Goal: Task Accomplishment & Management: Complete application form

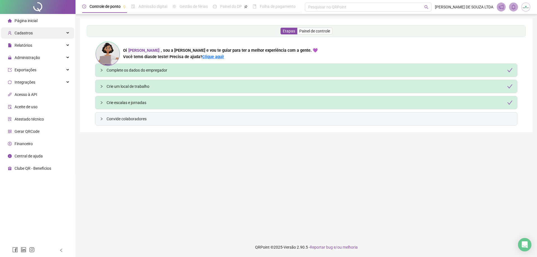
click at [33, 31] on div "Cadastros" at bounding box center [37, 32] width 73 height 11
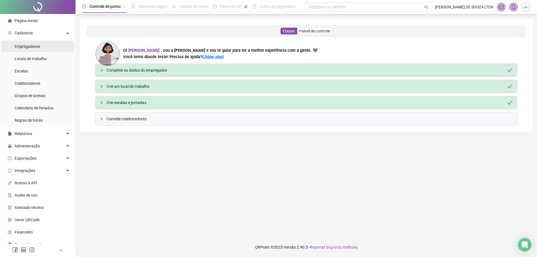
click at [33, 46] on span "Empregadores" at bounding box center [27, 46] width 25 height 4
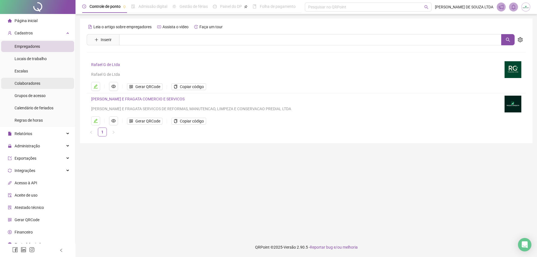
click at [27, 80] on div "Colaboradores" at bounding box center [28, 83] width 26 height 11
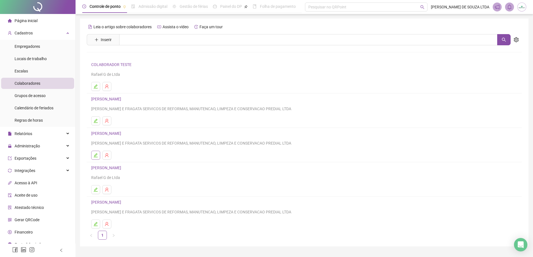
click at [97, 157] on icon "edit" at bounding box center [96, 155] width 4 height 4
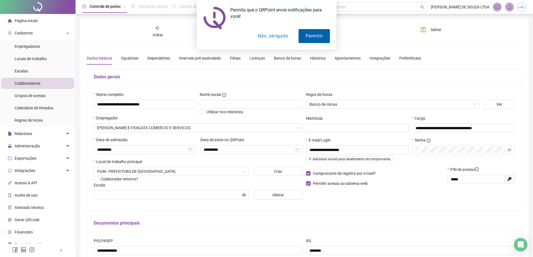
click at [317, 39] on button "Permitir" at bounding box center [314, 36] width 31 height 14
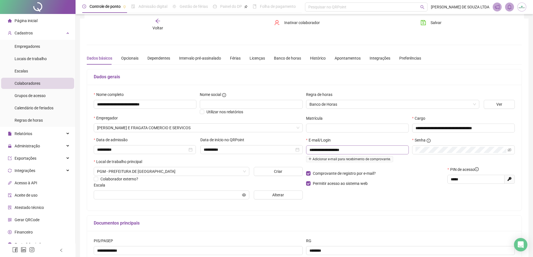
scroll to position [62, 0]
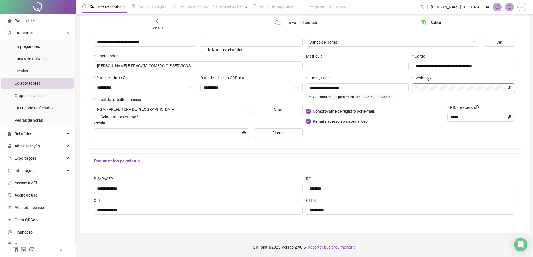
click at [509, 88] on icon "eye-invisible" at bounding box center [510, 87] width 4 height 3
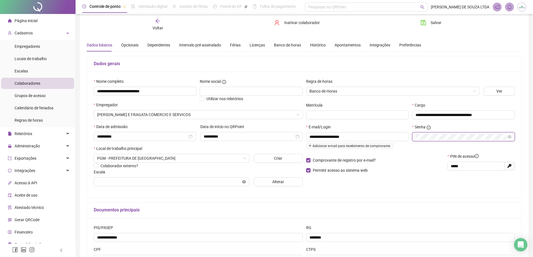
scroll to position [0, 0]
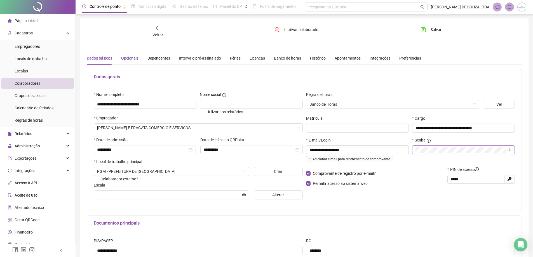
click at [125, 57] on div "Opcionais" at bounding box center [129, 58] width 17 height 6
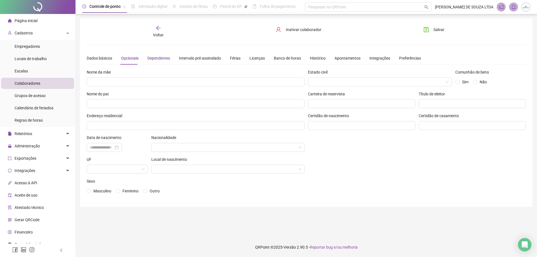
click at [160, 59] on div "Dependentes" at bounding box center [158, 58] width 23 height 6
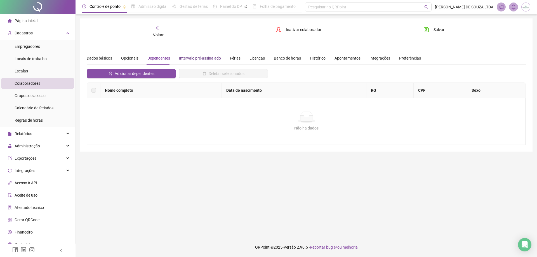
click at [201, 59] on div "Intervalo pré-assinalado" at bounding box center [200, 58] width 42 height 6
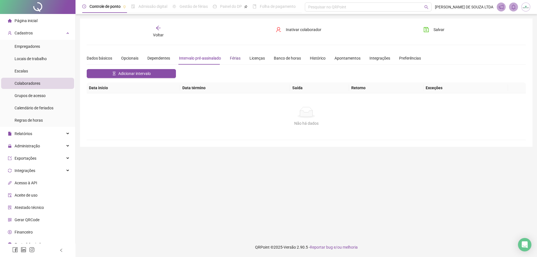
click at [234, 59] on div "Férias" at bounding box center [235, 58] width 11 height 6
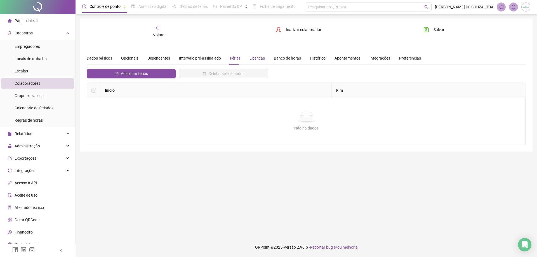
click at [261, 59] on div "Licenças" at bounding box center [257, 58] width 15 height 6
click at [283, 59] on div "Banco de horas" at bounding box center [287, 58] width 27 height 6
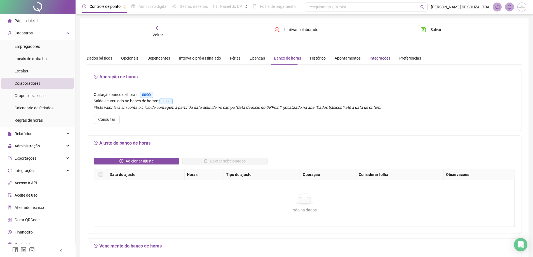
click at [370, 58] on div "Integrações" at bounding box center [380, 58] width 21 height 6
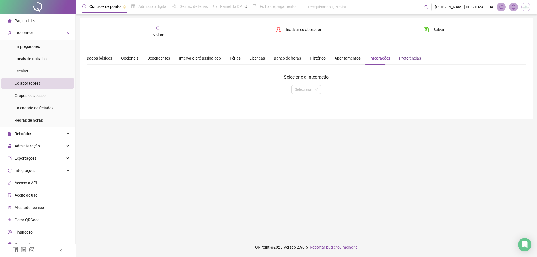
click at [403, 58] on div "Preferências" at bounding box center [410, 58] width 22 height 6
click at [101, 60] on div "Dados básicos" at bounding box center [99, 58] width 25 height 6
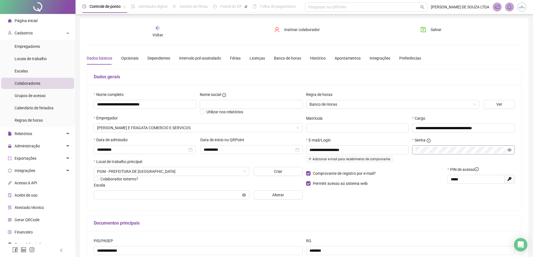
click at [509, 151] on icon "eye" at bounding box center [510, 149] width 4 height 3
click at [513, 149] on span at bounding box center [463, 150] width 103 height 9
click at [510, 149] on icon "eye-invisible" at bounding box center [510, 150] width 4 height 4
click at [376, 203] on div "**********" at bounding box center [410, 147] width 212 height 112
click at [432, 28] on span "Salvar" at bounding box center [436, 30] width 11 height 6
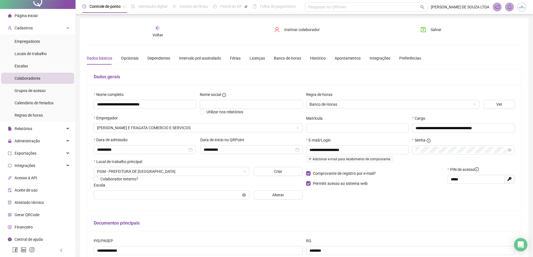
scroll to position [6, 0]
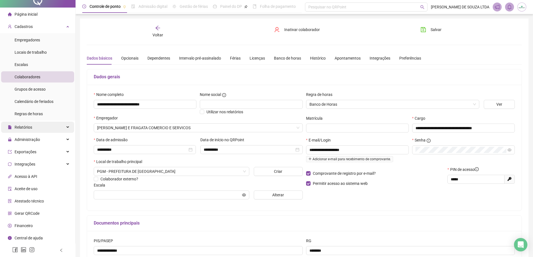
click at [59, 126] on div "Relatórios" at bounding box center [37, 127] width 73 height 11
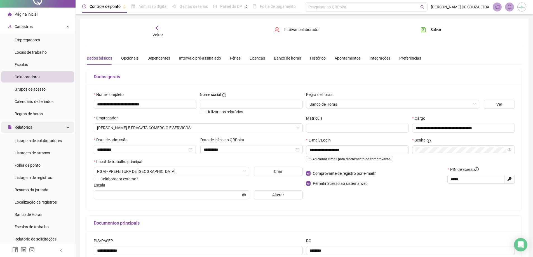
click at [60, 128] on div "Relatórios" at bounding box center [37, 127] width 73 height 11
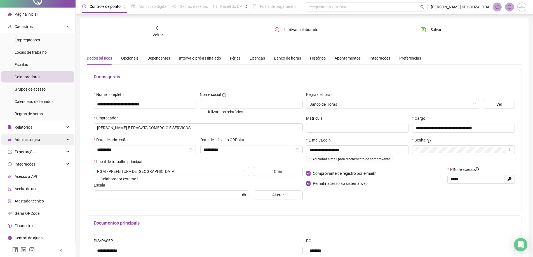
click at [62, 140] on div "Administração" at bounding box center [37, 139] width 73 height 11
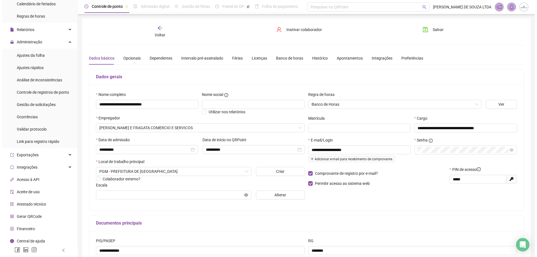
scroll to position [107, 0]
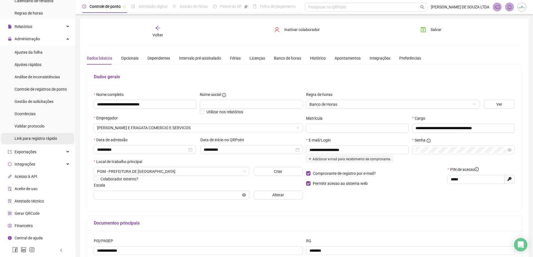
click at [51, 142] on div "Link para registro rápido" at bounding box center [36, 138] width 43 height 11
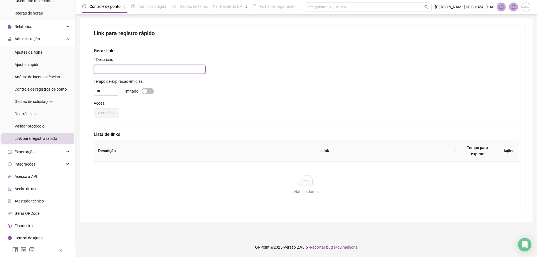
click at [119, 69] on input "text" at bounding box center [150, 69] width 112 height 9
type input "*"
type input "**********"
click at [114, 117] on button "Gerar link" at bounding box center [106, 113] width 25 height 9
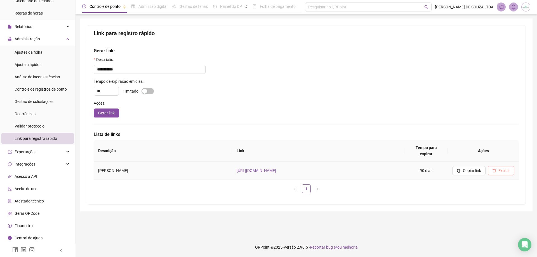
click at [497, 166] on button "Excluir" at bounding box center [501, 170] width 27 height 9
click at [527, 151] on span "Sim" at bounding box center [528, 150] width 6 height 6
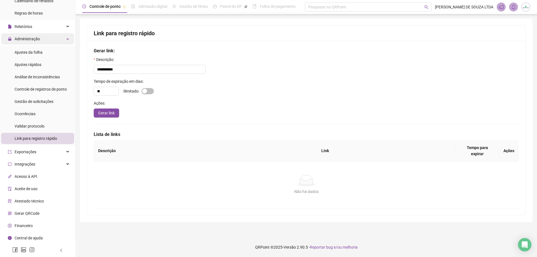
click at [55, 38] on div "Administração" at bounding box center [37, 38] width 73 height 11
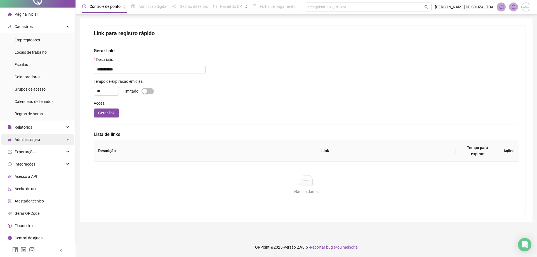
scroll to position [6, 0]
click at [66, 165] on div "Integrações" at bounding box center [37, 164] width 73 height 11
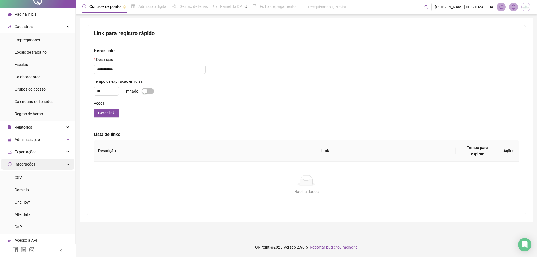
click at [66, 165] on div "Integrações" at bounding box center [37, 164] width 73 height 11
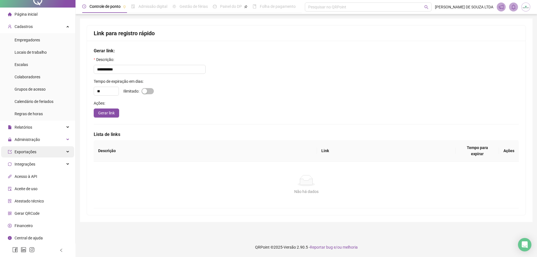
click at [62, 154] on div "Exportações" at bounding box center [37, 151] width 73 height 11
click at [66, 140] on div "Administração" at bounding box center [37, 139] width 73 height 11
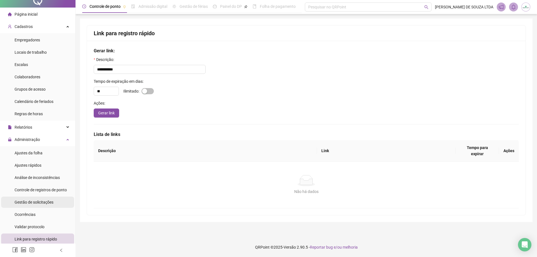
click at [48, 201] on span "Gestão de solicitações" at bounding box center [34, 202] width 39 height 4
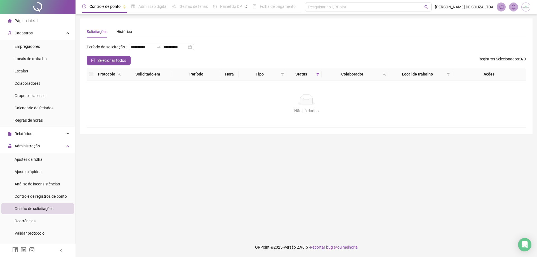
click at [23, 23] on span "Página inicial" at bounding box center [26, 20] width 23 height 4
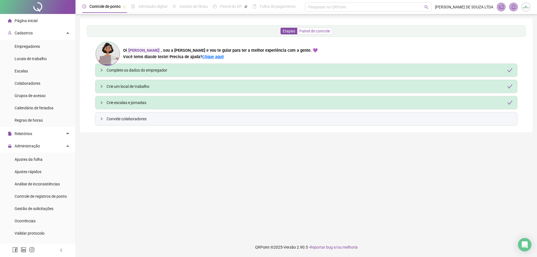
click at [318, 32] on div "Etapas Painel de controle Oi Rafael , sou a Ana e vou te guiar para ter a melho…" at bounding box center [306, 75] width 439 height 100
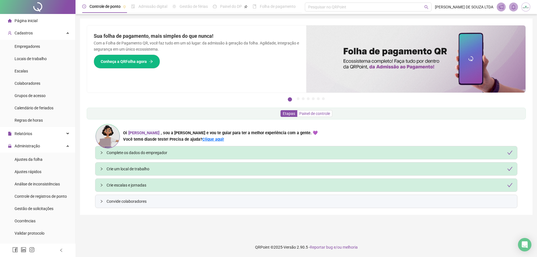
click at [319, 116] on span "Painel de controle" at bounding box center [314, 113] width 31 height 4
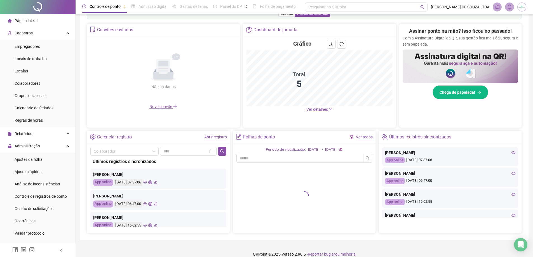
scroll to position [103, 0]
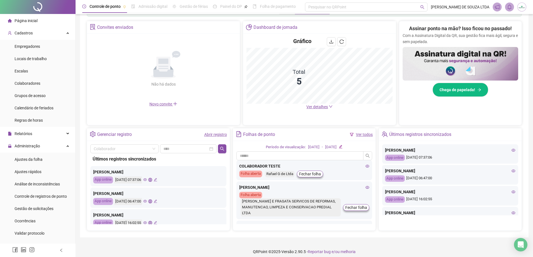
click at [365, 187] on icon "eye" at bounding box center [367, 188] width 4 height 4
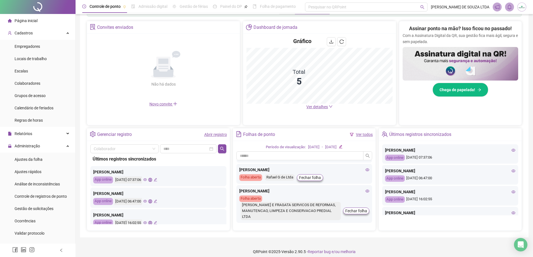
scroll to position [96, 0]
click at [30, 49] on span "Empregadores" at bounding box center [27, 46] width 25 height 4
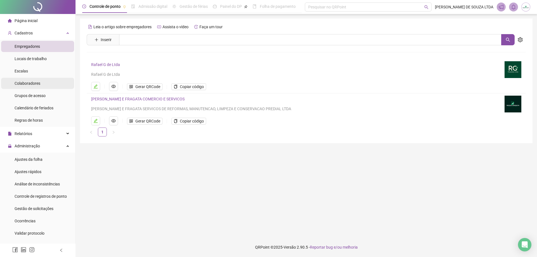
click at [29, 81] on span "Colaboradores" at bounding box center [28, 83] width 26 height 4
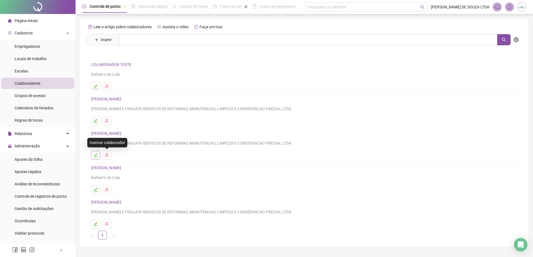
click at [98, 156] on button "button" at bounding box center [95, 155] width 9 height 9
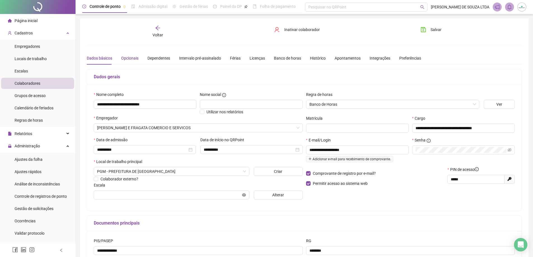
click at [130, 60] on div "Opcionais" at bounding box center [129, 58] width 17 height 6
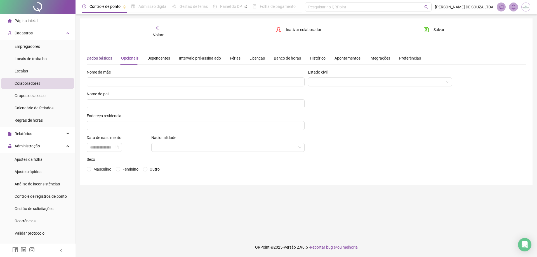
click at [102, 60] on div "Dados básicos" at bounding box center [99, 58] width 25 height 6
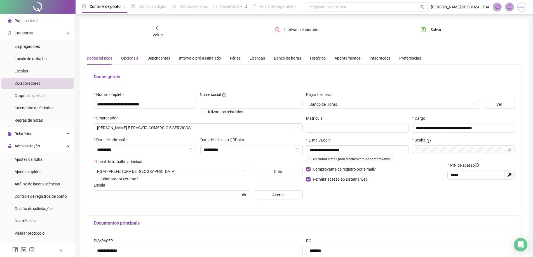
click at [128, 58] on div "Opcionais" at bounding box center [129, 58] width 17 height 6
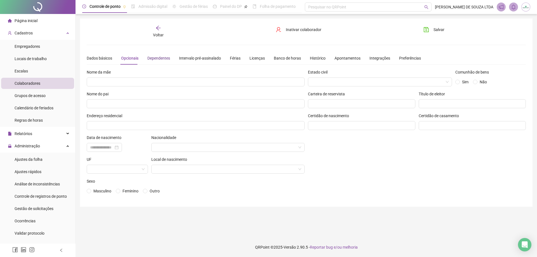
click at [150, 57] on div "Dependentes" at bounding box center [158, 58] width 23 height 6
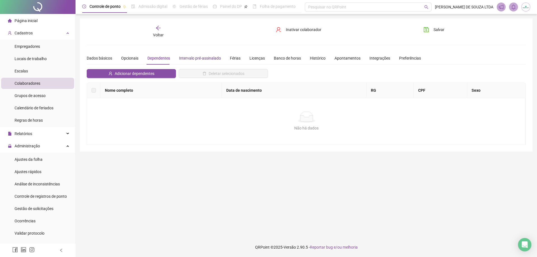
click at [185, 56] on div "Intervalo pré-assinalado" at bounding box center [200, 58] width 42 height 6
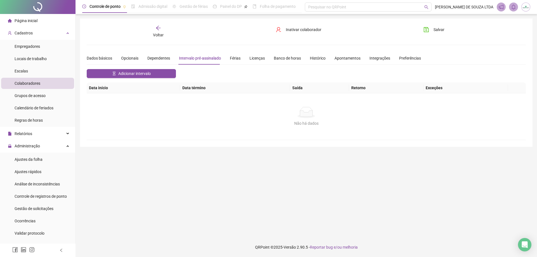
click at [240, 57] on div "Dados básicos Opcionais Dependentes Intervalo pré-assinalado Férias Licenças Ba…" at bounding box center [254, 58] width 334 height 13
click at [236, 57] on div "Férias" at bounding box center [235, 58] width 11 height 6
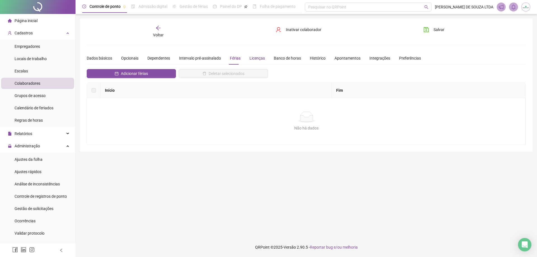
click at [251, 57] on div "Licenças" at bounding box center [257, 58] width 15 height 6
click at [280, 57] on div "Banco de horas" at bounding box center [287, 58] width 27 height 6
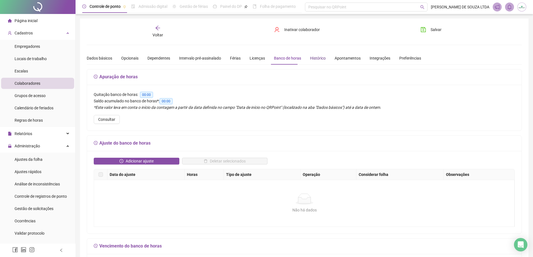
click at [313, 58] on div "Histórico" at bounding box center [318, 58] width 16 height 6
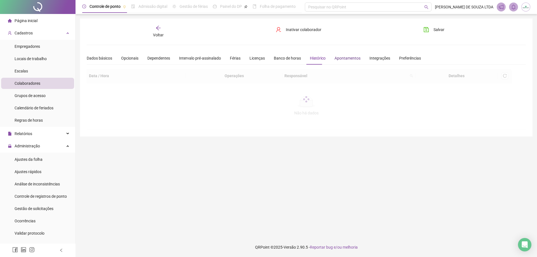
click at [342, 58] on div "Apontamentos" at bounding box center [348, 58] width 26 height 6
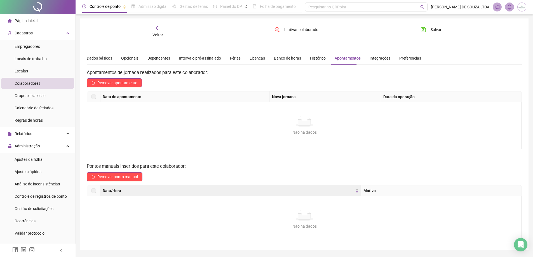
click at [363, 59] on div "Dados básicos Opcionais Dependentes Intervalo pré-assinalado Férias Licenças Ba…" at bounding box center [254, 58] width 334 height 13
click at [370, 59] on div "Integrações" at bounding box center [380, 58] width 21 height 6
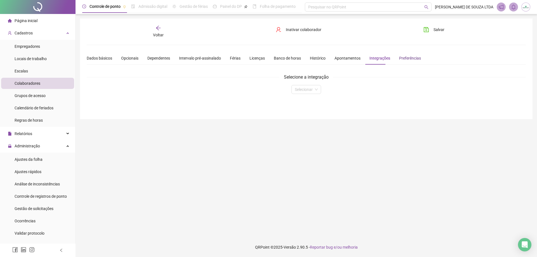
click at [399, 55] on div "Preferências" at bounding box center [410, 58] width 22 height 6
click at [84, 53] on div "**********" at bounding box center [306, 68] width 453 height 101
click at [89, 55] on div "Dados básicos" at bounding box center [99, 58] width 25 height 6
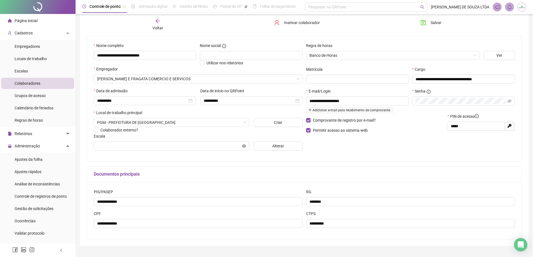
scroll to position [62, 0]
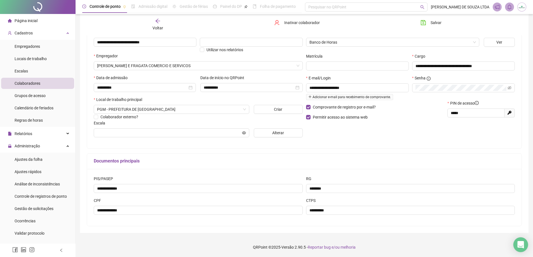
click at [522, 244] on icon "Open Intercom Messenger" at bounding box center [520, 244] width 6 height 7
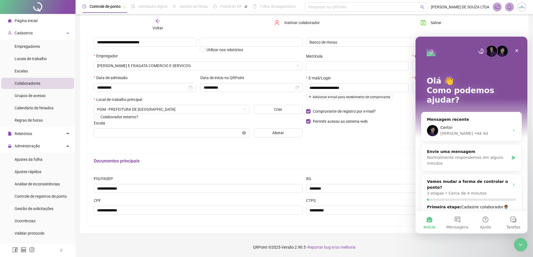
scroll to position [0, 0]
click at [518, 50] on icon "Fechar" at bounding box center [517, 50] width 4 height 4
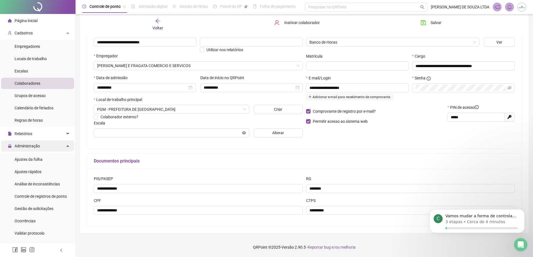
click at [63, 145] on div "Administração" at bounding box center [37, 145] width 73 height 11
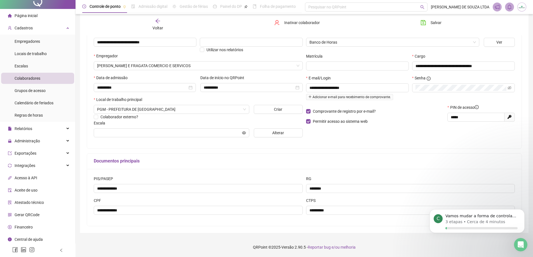
scroll to position [6, 0]
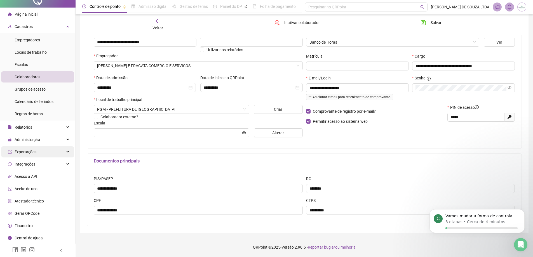
click at [62, 151] on div "Exportações" at bounding box center [37, 151] width 73 height 11
click at [63, 151] on div "Exportações" at bounding box center [37, 151] width 73 height 11
click at [61, 168] on div "Integrações" at bounding box center [37, 164] width 73 height 11
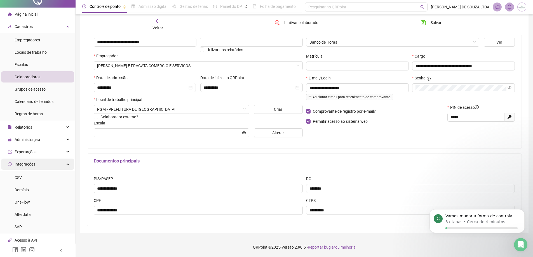
click at [61, 168] on div "Integrações" at bounding box center [37, 164] width 73 height 11
click at [33, 178] on span "Acesso à API" at bounding box center [26, 176] width 23 height 4
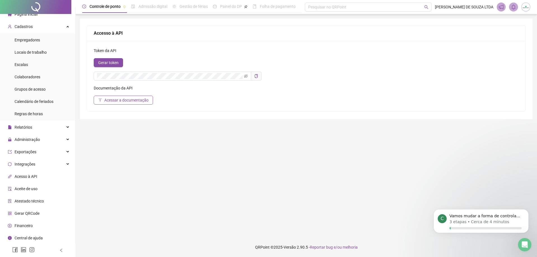
click at [34, 177] on span "Acesso à API" at bounding box center [26, 176] width 23 height 4
click at [30, 187] on span "Aceite de uso" at bounding box center [26, 189] width 23 height 4
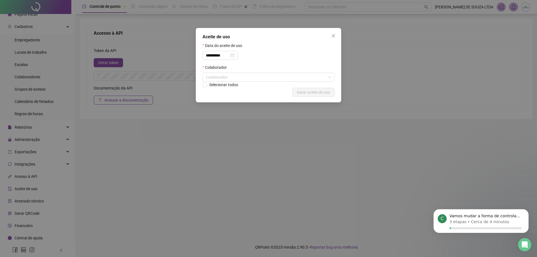
drag, startPoint x: 241, startPoint y: 84, endPoint x: 244, endPoint y: 79, distance: 5.5
click at [242, 84] on div "Selecionar todos" at bounding box center [269, 85] width 132 height 6
click at [244, 79] on div "Colaborador" at bounding box center [269, 77] width 132 height 9
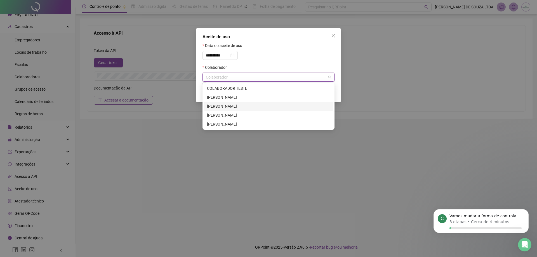
click at [221, 109] on div "[PERSON_NAME]" at bounding box center [268, 106] width 123 height 6
click at [326, 105] on div "[PERSON_NAME]" at bounding box center [266, 106] width 119 height 6
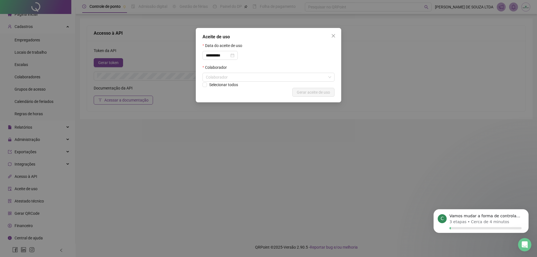
click at [370, 83] on div "**********" at bounding box center [268, 128] width 537 height 257
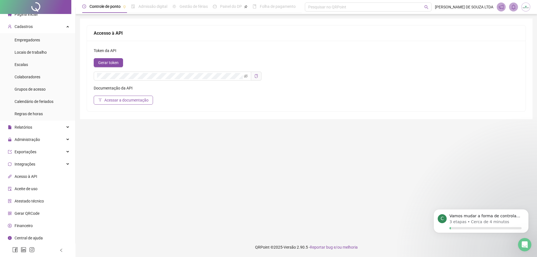
click at [258, 76] on icon "copy" at bounding box center [256, 76] width 4 height 4
click at [330, 52] on div "Token da API" at bounding box center [306, 51] width 425 height 6
click at [39, 201] on span "Atestado técnico" at bounding box center [29, 201] width 29 height 4
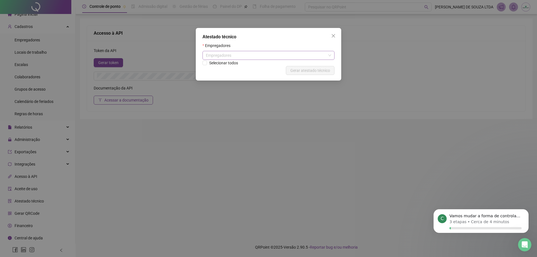
click at [222, 55] on div "Empregadores" at bounding box center [269, 55] width 132 height 9
click at [334, 37] on icon "close" at bounding box center [333, 36] width 4 height 4
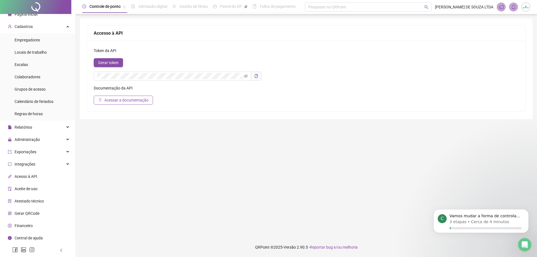
click at [32, 188] on span "Aceite de uso" at bounding box center [26, 189] width 23 height 4
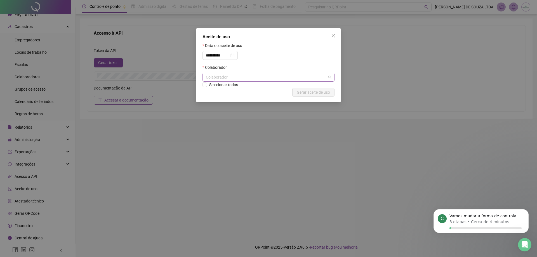
click at [231, 76] on div "Colaborador" at bounding box center [269, 77] width 132 height 9
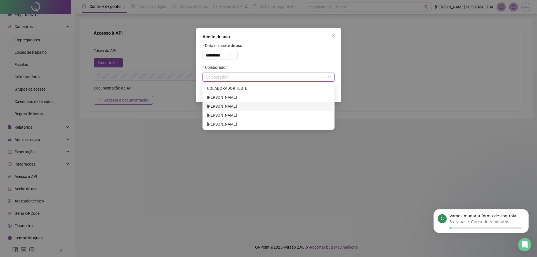
click at [221, 108] on div "[PERSON_NAME]" at bounding box center [268, 106] width 123 height 6
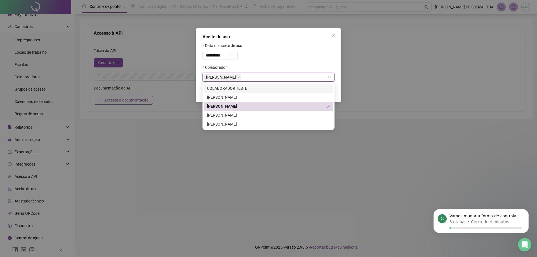
click at [198, 88] on div "**********" at bounding box center [269, 65] width 146 height 74
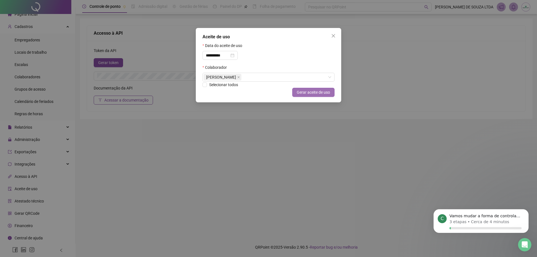
click at [297, 89] on button "Gerar aceite de uso" at bounding box center [313, 92] width 42 height 9
click at [334, 36] on icon "close" at bounding box center [333, 35] width 3 height 3
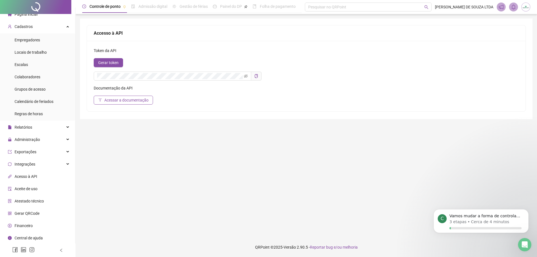
click at [34, 227] on li "Financeiro" at bounding box center [37, 225] width 73 height 11
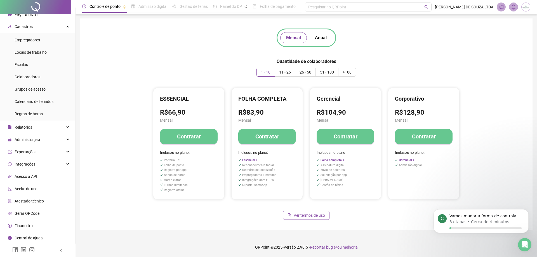
click at [525, 7] on img at bounding box center [526, 7] width 8 height 8
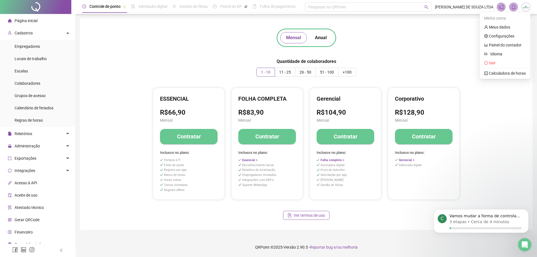
click at [27, 23] on div "Página inicial" at bounding box center [23, 20] width 30 height 11
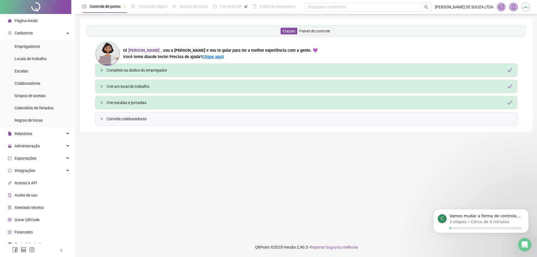
click at [30, 9] on div at bounding box center [35, 7] width 71 height 14
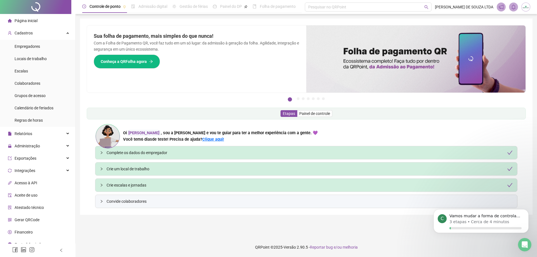
click at [187, 155] on div "Complete os dados do empregador" at bounding box center [310, 153] width 406 height 6
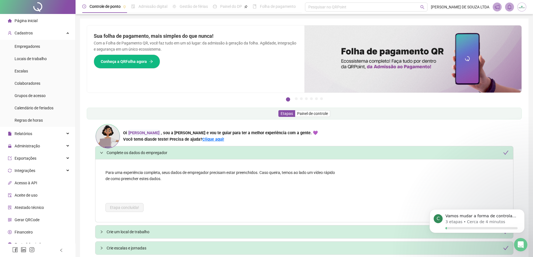
scroll to position [45, 0]
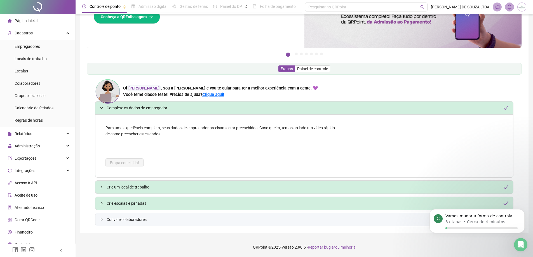
click at [157, 188] on div "Crie um local de trabalho" at bounding box center [308, 187] width 402 height 6
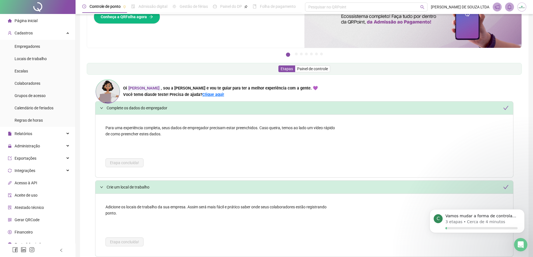
scroll to position [108, 0]
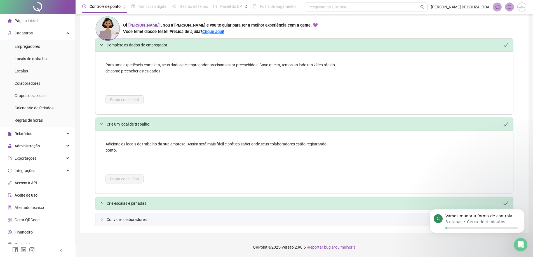
click at [152, 208] on div "Crie escalas e jornadas" at bounding box center [304, 203] width 418 height 13
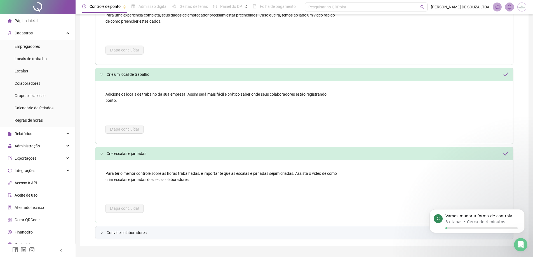
scroll to position [171, 0]
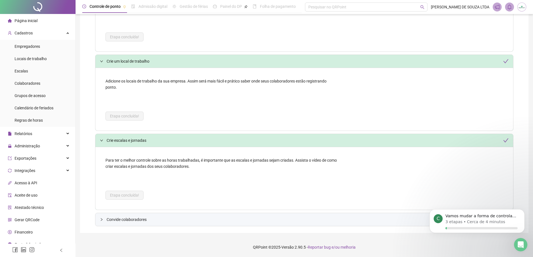
click at [143, 224] on div "Convide colaboradores" at bounding box center [304, 219] width 418 height 13
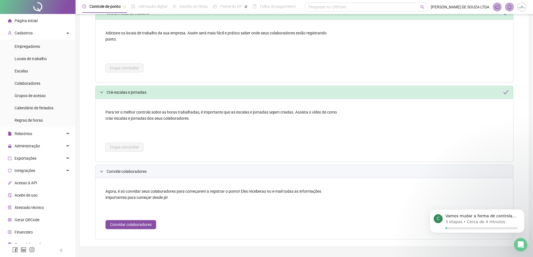
scroll to position [232, 0]
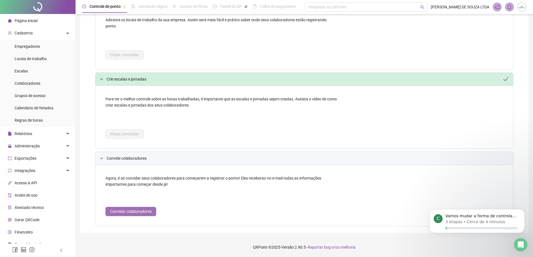
click at [138, 213] on span "Convidar colaboradores" at bounding box center [131, 211] width 42 height 6
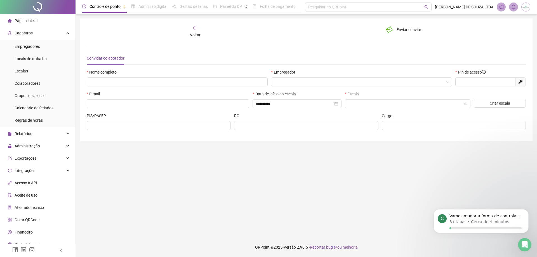
type input "*****"
click at [195, 27] on icon "arrow-left" at bounding box center [196, 28] width 6 height 6
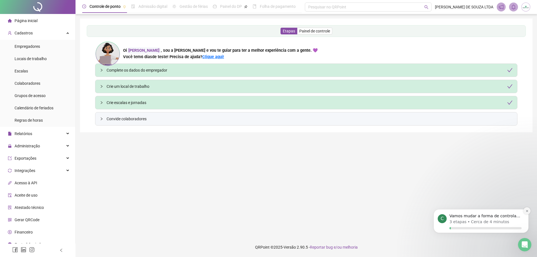
click at [528, 212] on icon "Dismiss notification" at bounding box center [527, 211] width 3 height 3
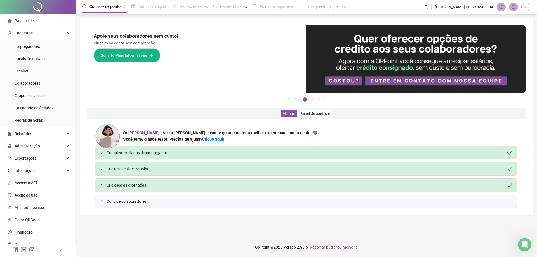
click at [37, 18] on span "Página inicial" at bounding box center [26, 20] width 23 height 4
click at [31, 20] on span "Página inicial" at bounding box center [26, 20] width 23 height 4
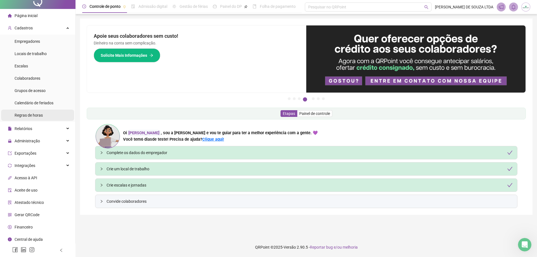
scroll to position [6, 0]
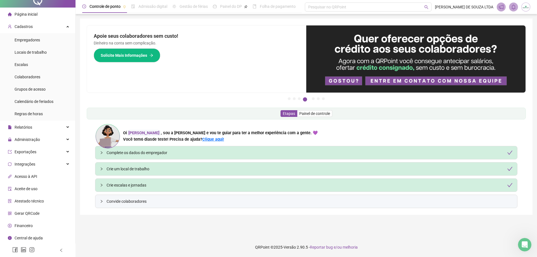
click at [19, 227] on span "Financeiro" at bounding box center [24, 226] width 18 height 4
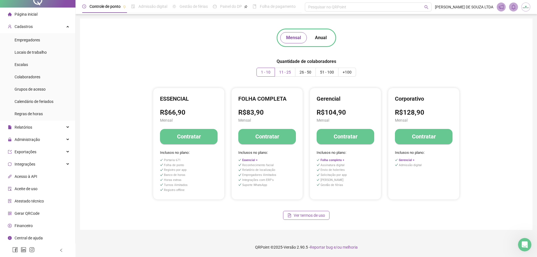
click at [286, 70] on span "11 - 25" at bounding box center [285, 72] width 12 height 4
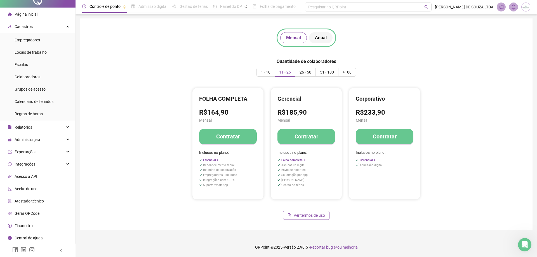
click at [319, 40] on span "Anual" at bounding box center [321, 37] width 12 height 7
click at [282, 74] on span "11 - 25" at bounding box center [285, 72] width 12 height 4
click at [351, 73] on span "+100" at bounding box center [347, 72] width 9 height 4
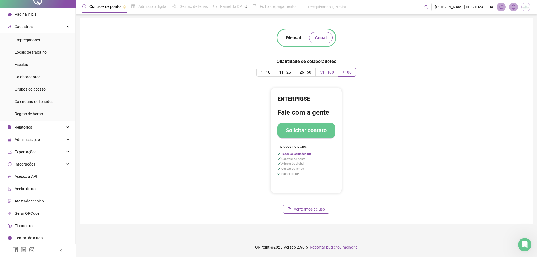
click at [335, 72] on label "51 - 100" at bounding box center [327, 72] width 23 height 9
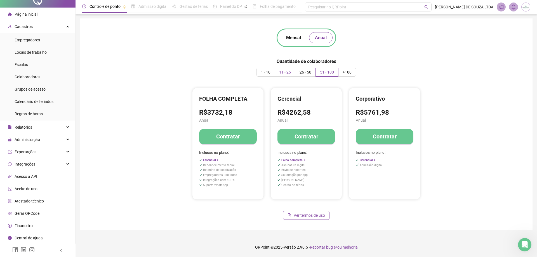
click at [284, 74] on span "11 - 25" at bounding box center [285, 72] width 12 height 4
click at [269, 74] on span "1 - 10" at bounding box center [266, 72] width 10 height 4
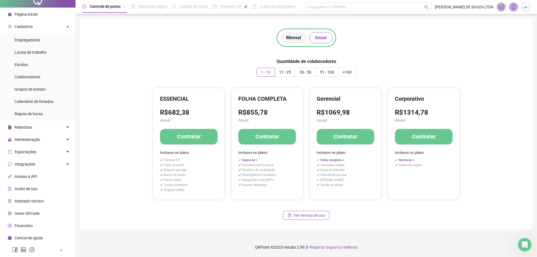
click at [299, 39] on span "Mensal" at bounding box center [293, 37] width 15 height 7
click at [287, 71] on span "11 - 25" at bounding box center [285, 72] width 12 height 4
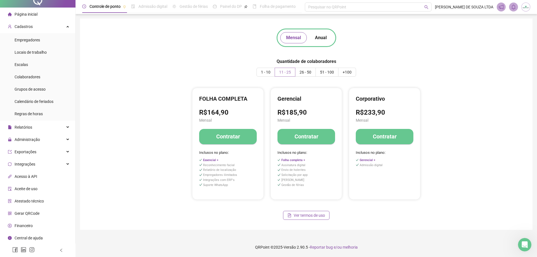
click at [285, 72] on span "11 - 25" at bounding box center [285, 72] width 12 height 4
click at [385, 142] on button "Contratar" at bounding box center [385, 136] width 58 height 15
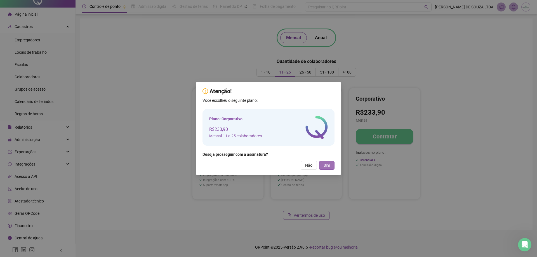
click at [328, 166] on span "Sim" at bounding box center [327, 165] width 6 height 6
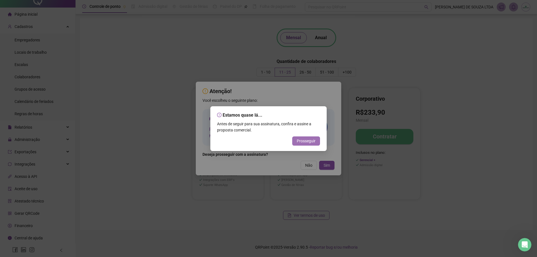
click at [304, 140] on span "Prosseguir" at bounding box center [306, 141] width 19 height 6
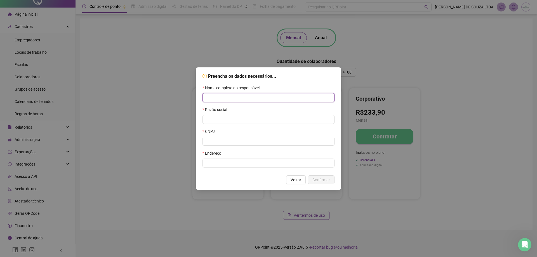
click at [252, 99] on input "text" at bounding box center [269, 97] width 132 height 9
type input "**********"
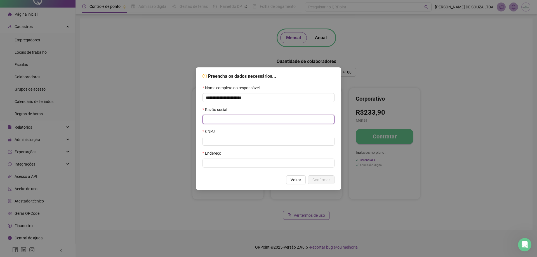
paste input "**********"
type input "**********"
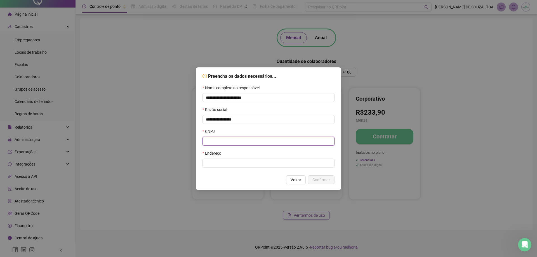
click at [224, 146] on input "text" at bounding box center [269, 141] width 132 height 9
paste input "text"
click at [220, 139] on input "text" at bounding box center [269, 141] width 132 height 9
paste input "text"
paste input "**********"
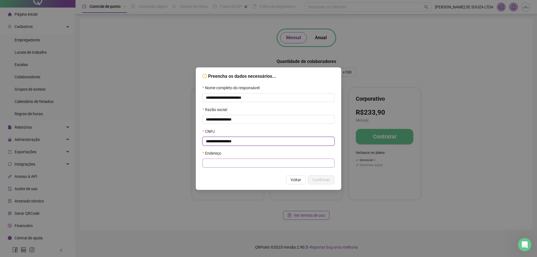
type input "**********"
drag, startPoint x: 233, startPoint y: 163, endPoint x: 236, endPoint y: 166, distance: 4.4
click at [233, 163] on input "text" at bounding box center [269, 163] width 132 height 9
paste input "**********"
type input "**********"
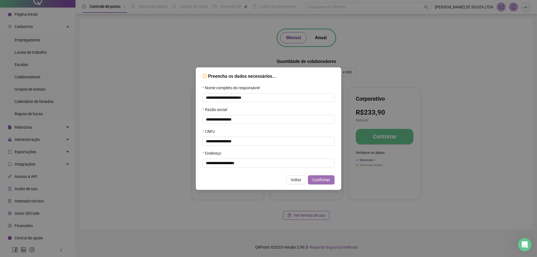
click at [321, 177] on span "Confirmar" at bounding box center [322, 180] width 18 height 6
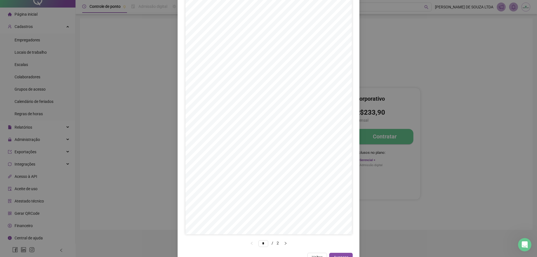
scroll to position [29, 0]
click at [340, 244] on span "Avançar" at bounding box center [341, 247] width 15 height 6
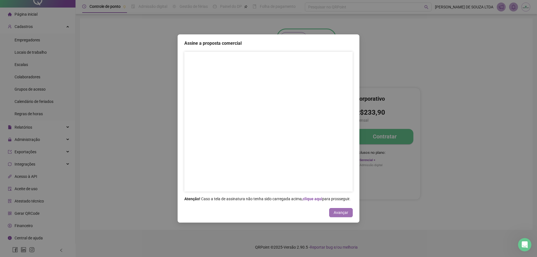
scroll to position [0, 0]
click at [342, 213] on span "Avançar" at bounding box center [341, 213] width 15 height 6
click at [338, 216] on button "Avançar" at bounding box center [341, 212] width 24 height 9
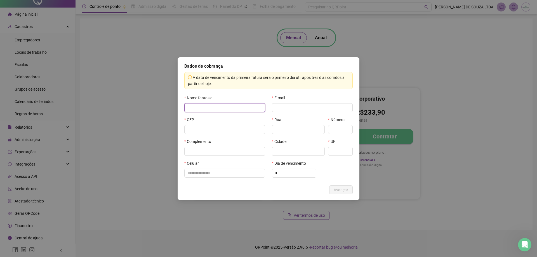
click at [209, 110] on input "text" at bounding box center [224, 107] width 81 height 9
paste input "**********"
type input "**********"
paste input "**********"
type input "**********"
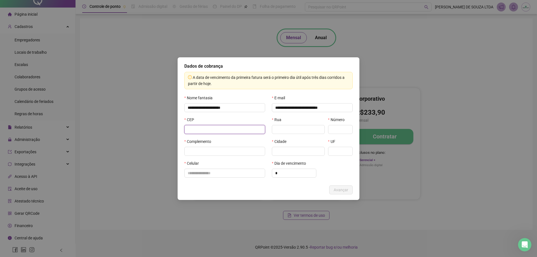
click at [213, 126] on input "text" at bounding box center [224, 129] width 81 height 9
type input "*********"
type input "**********"
type input "******"
type input "**"
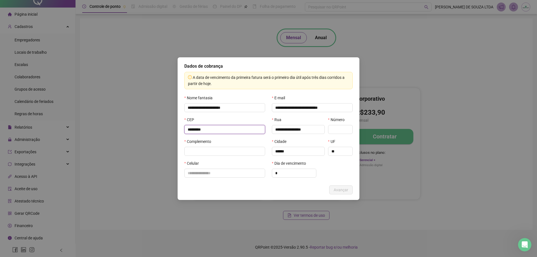
type input "*********"
click at [347, 133] on span "Decrease Value" at bounding box center [349, 132] width 6 height 4
type input "***"
click at [233, 169] on input "text" at bounding box center [224, 173] width 81 height 9
drag, startPoint x: 195, startPoint y: 173, endPoint x: 208, endPoint y: 172, distance: 12.4
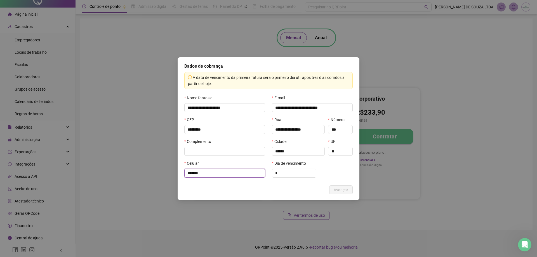
click at [209, 173] on input "******" at bounding box center [224, 173] width 81 height 9
type input "**********"
click at [312, 175] on icon "down" at bounding box center [313, 175] width 2 height 2
click at [313, 172] on icon "up" at bounding box center [313, 171] width 2 height 2
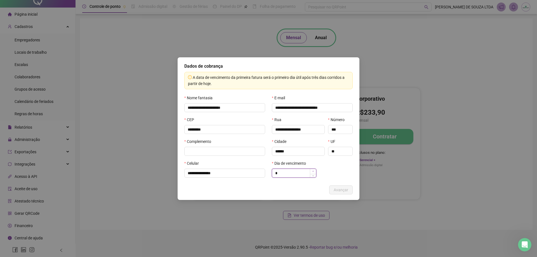
click at [313, 172] on icon "up" at bounding box center [313, 171] width 2 height 2
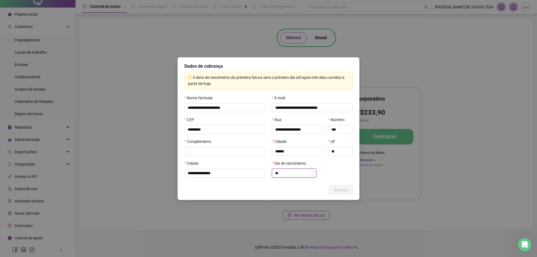
click at [313, 172] on icon "up" at bounding box center [313, 171] width 2 height 2
type input "**"
click at [313, 172] on icon "up" at bounding box center [313, 171] width 2 height 2
click at [224, 151] on input "text" at bounding box center [224, 151] width 81 height 9
type input "********"
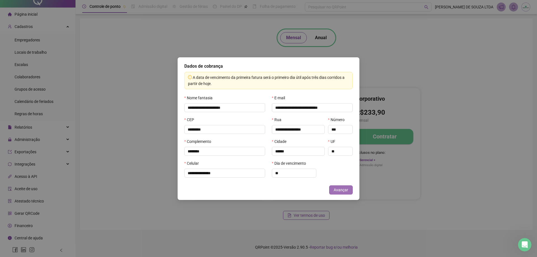
click at [336, 187] on span "Avançar" at bounding box center [341, 190] width 15 height 6
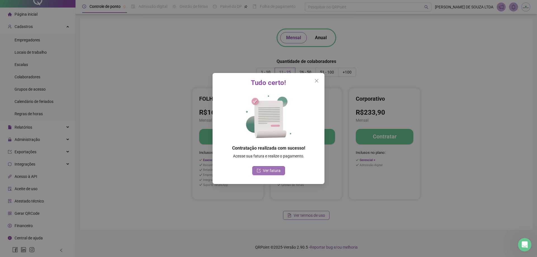
click at [273, 171] on span "Ver fatura" at bounding box center [272, 171] width 18 height 6
click at [317, 82] on icon "close" at bounding box center [317, 81] width 4 height 4
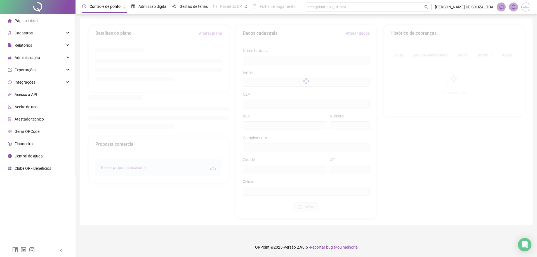
type input "**********"
type input "***"
type input "********"
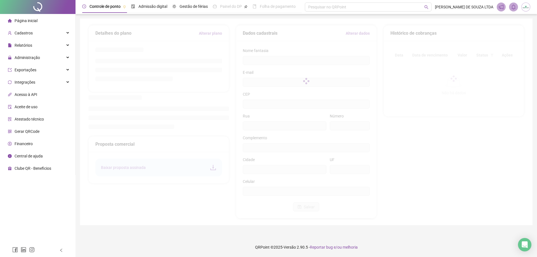
type input "******"
type input "**"
type input "*********"
type input "**********"
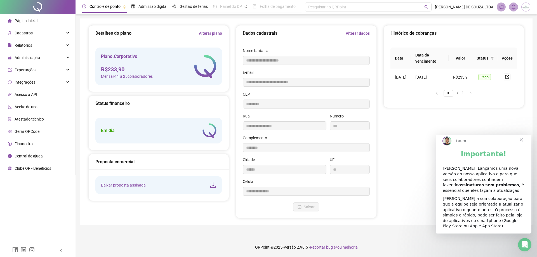
click at [525, 144] on span "Fechar" at bounding box center [521, 140] width 20 height 20
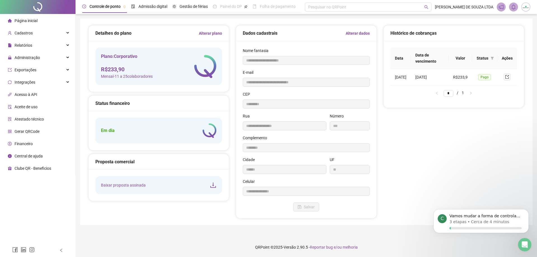
click at [24, 21] on span "Página inicial" at bounding box center [26, 20] width 23 height 4
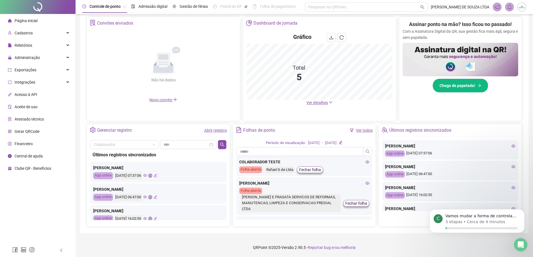
scroll to position [107, 0]
click at [522, 210] on icon "Dismiss notification" at bounding box center [523, 211] width 2 height 2
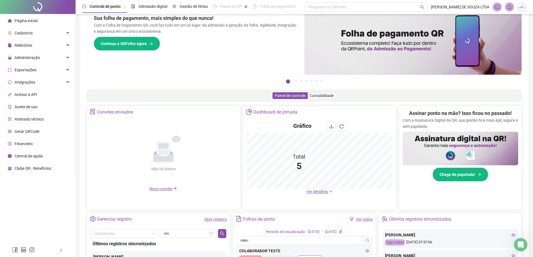
scroll to position [0, 0]
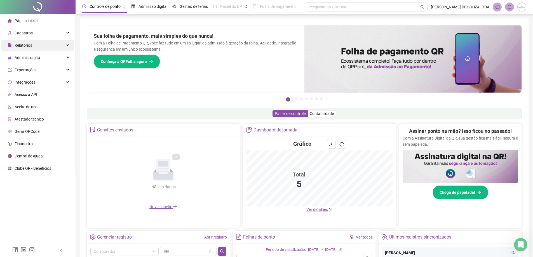
click at [32, 47] on div "Relatórios" at bounding box center [37, 45] width 73 height 11
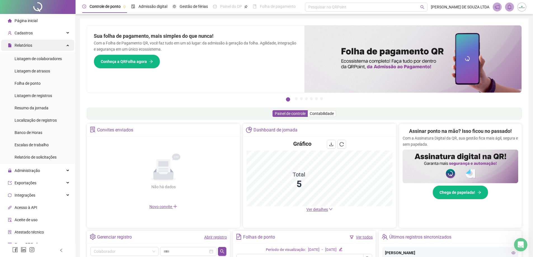
click at [59, 45] on div "Relatórios" at bounding box center [37, 45] width 73 height 11
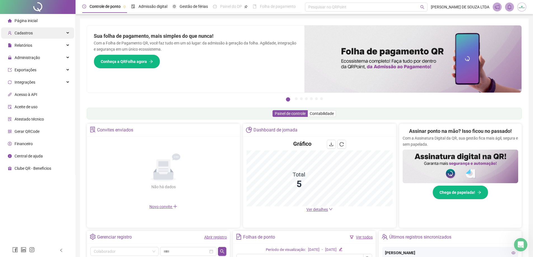
click at [61, 36] on div "Cadastros" at bounding box center [37, 32] width 73 height 11
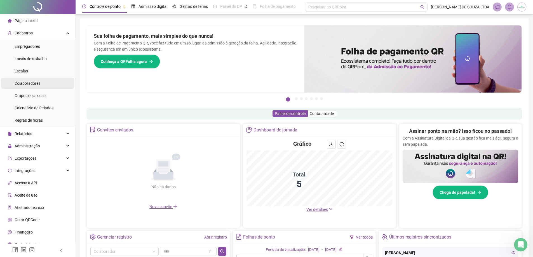
click at [33, 81] on span "Colaboradores" at bounding box center [28, 83] width 26 height 4
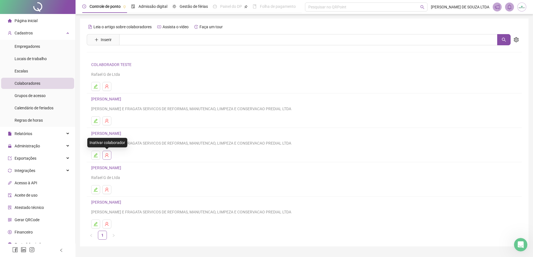
click at [107, 155] on icon "user-delete" at bounding box center [107, 155] width 4 height 4
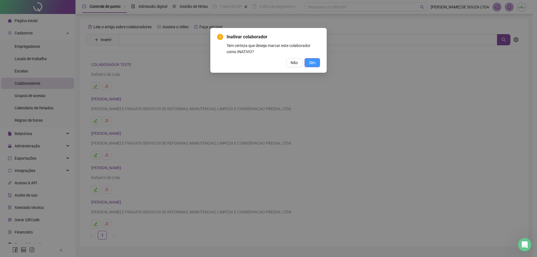
click at [307, 65] on button "Sim" at bounding box center [312, 62] width 15 height 9
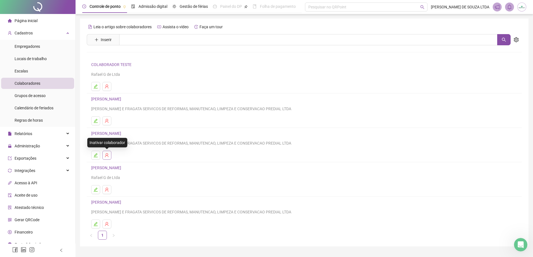
click at [108, 155] on icon "user-delete" at bounding box center [107, 155] width 4 height 4
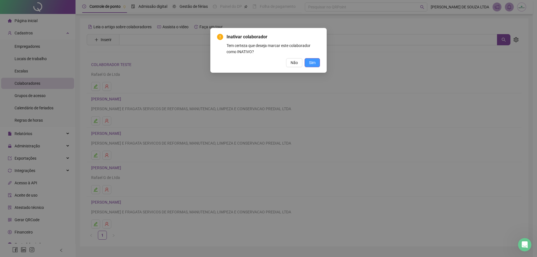
click at [310, 62] on span "Sim" at bounding box center [312, 63] width 6 height 6
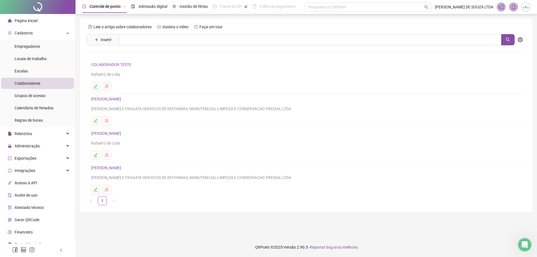
click at [46, 84] on li "Colaboradores" at bounding box center [37, 83] width 73 height 11
click at [37, 84] on span "Colaboradores" at bounding box center [28, 83] width 26 height 4
click at [19, 86] on span "Colaboradores" at bounding box center [28, 83] width 26 height 4
click at [45, 48] on li "Empregadores" at bounding box center [37, 46] width 73 height 11
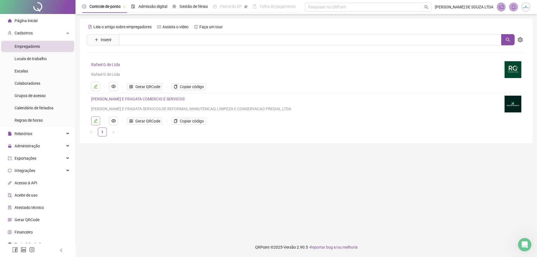
click at [98, 120] on button "button" at bounding box center [95, 120] width 9 height 9
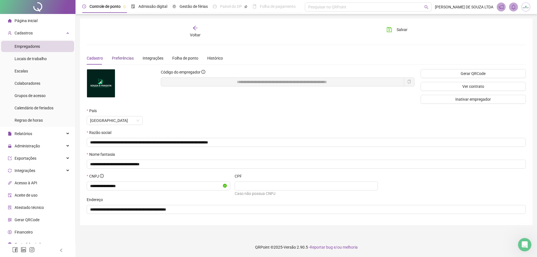
click at [123, 60] on span "Preferências" at bounding box center [123, 58] width 22 height 4
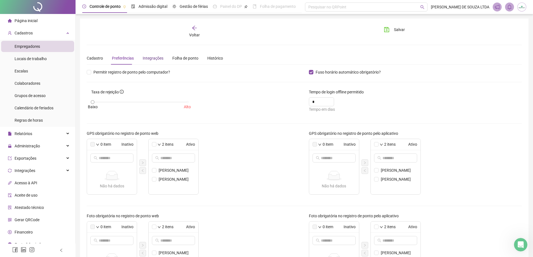
click at [151, 60] on div "Integrações" at bounding box center [153, 58] width 21 height 6
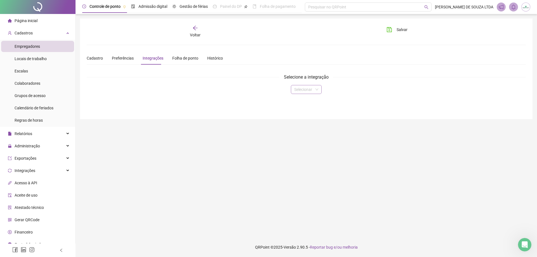
click at [304, 90] on input "search" at bounding box center [303, 89] width 19 height 8
click at [294, 73] on div "**********" at bounding box center [306, 81] width 439 height 25
click at [188, 59] on div "Folha de ponto" at bounding box center [185, 58] width 26 height 6
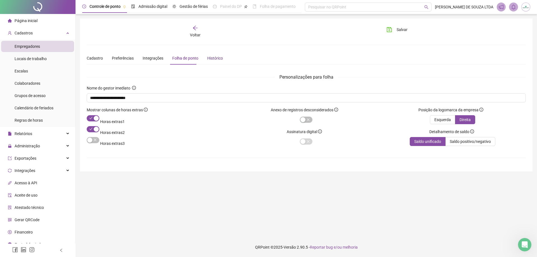
click at [207, 60] on div "Histórico" at bounding box center [215, 58] width 16 height 6
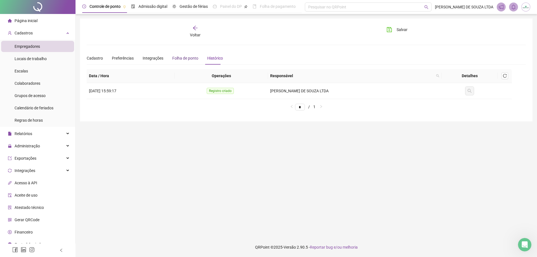
click at [187, 59] on div "Folha de ponto" at bounding box center [185, 58] width 26 height 6
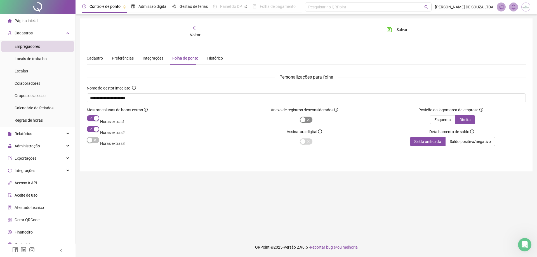
click at [310, 120] on span "button" at bounding box center [306, 120] width 13 height 6
click at [38, 60] on span "Locais de trabalho" at bounding box center [31, 59] width 32 height 4
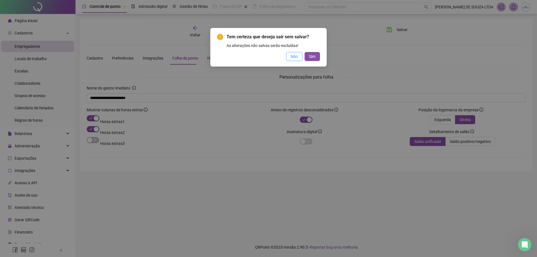
click at [296, 56] on span "Não" at bounding box center [294, 56] width 7 height 6
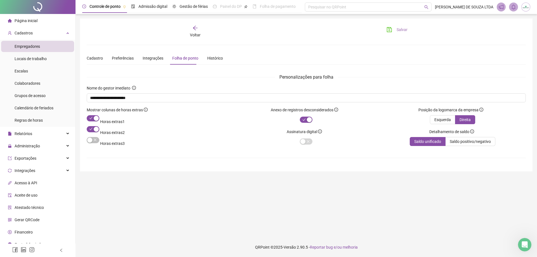
click at [396, 30] on button "Salvar" at bounding box center [397, 29] width 29 height 9
click at [53, 57] on li "Locais de trabalho" at bounding box center [37, 58] width 73 height 11
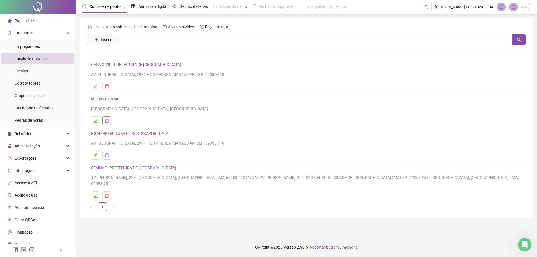
click at [109, 119] on button "button" at bounding box center [106, 120] width 9 height 9
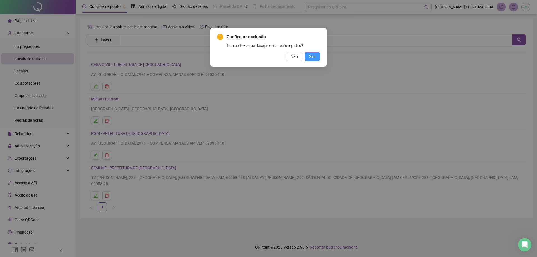
click at [311, 54] on span "Sim" at bounding box center [312, 56] width 6 height 6
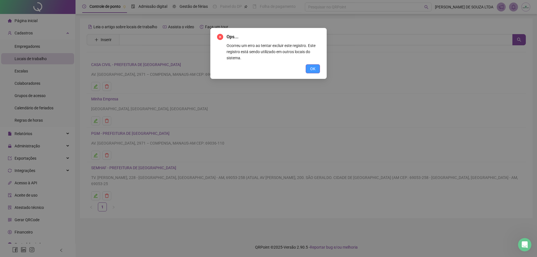
click at [314, 65] on button "OK" at bounding box center [313, 68] width 14 height 9
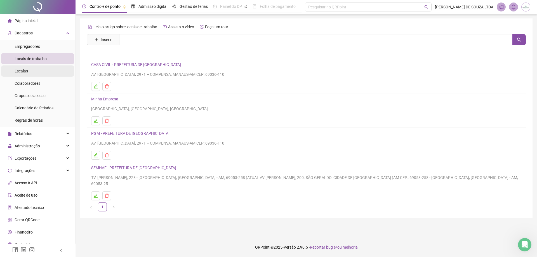
click at [29, 72] on li "Escalas" at bounding box center [37, 70] width 73 height 11
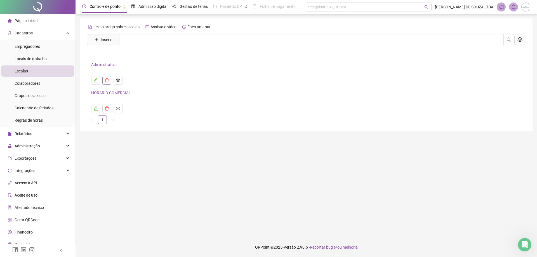
click at [109, 80] on button "button" at bounding box center [106, 80] width 9 height 9
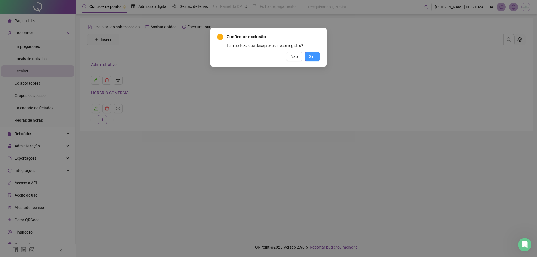
click at [313, 56] on span "Sim" at bounding box center [312, 56] width 6 height 6
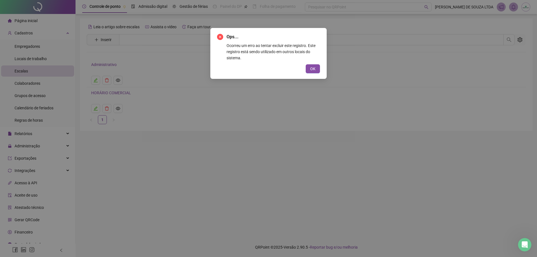
click at [301, 67] on div "OK" at bounding box center [268, 68] width 103 height 9
click at [308, 67] on button "OK" at bounding box center [313, 68] width 14 height 9
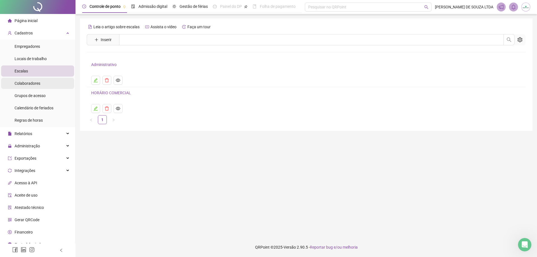
click at [41, 81] on li "Colaboradores" at bounding box center [37, 83] width 73 height 11
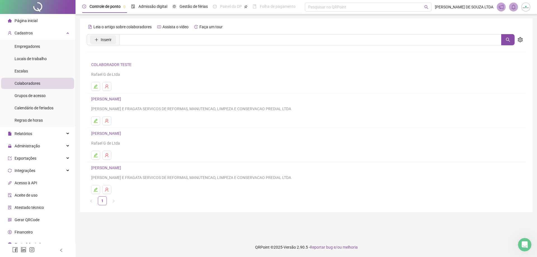
click at [107, 42] on span "Inserir" at bounding box center [106, 40] width 11 height 6
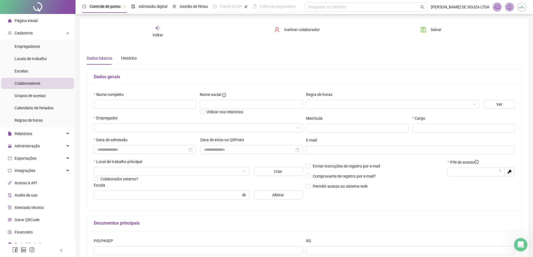
type input "*****"
click at [290, 31] on span "Inativar colaborador" at bounding box center [302, 30] width 36 height 6
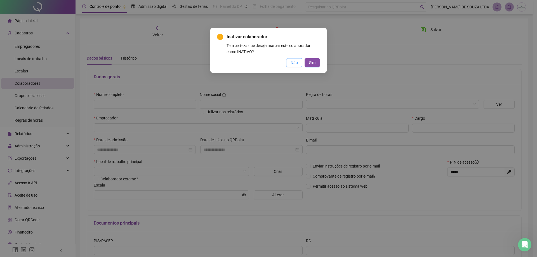
click at [298, 63] on span "Não" at bounding box center [294, 63] width 7 height 6
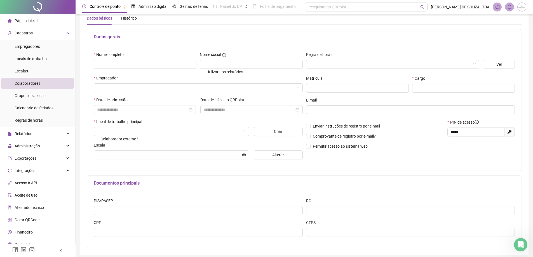
scroll to position [62, 0]
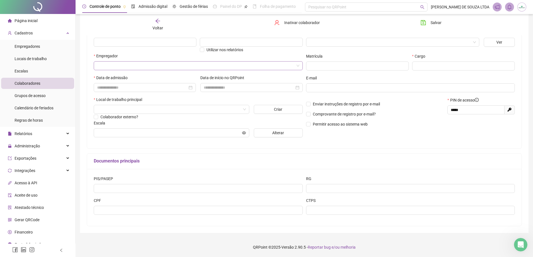
click at [121, 66] on input "search" at bounding box center [195, 66] width 197 height 8
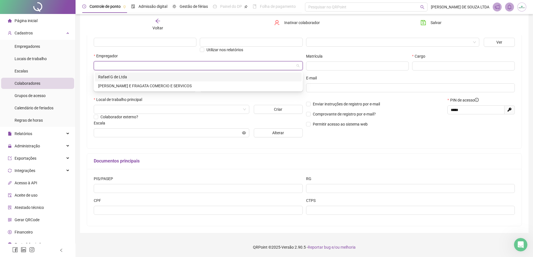
paste input "**********"
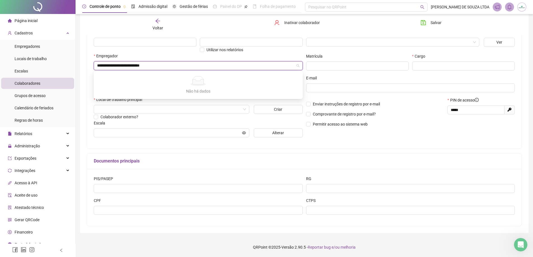
type input "**********"
click at [106, 51] on div "Nome completo" at bounding box center [145, 41] width 106 height 24
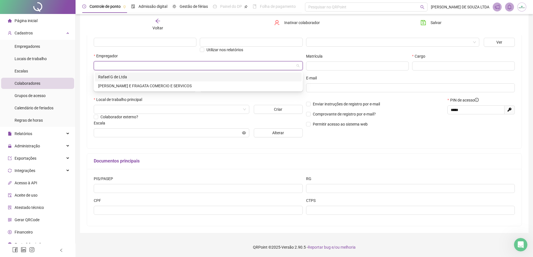
click at [131, 68] on input "search" at bounding box center [195, 66] width 197 height 8
click at [140, 85] on div "[PERSON_NAME] E FRAGATA COMERCIO E SERVICOS" at bounding box center [198, 86] width 200 height 6
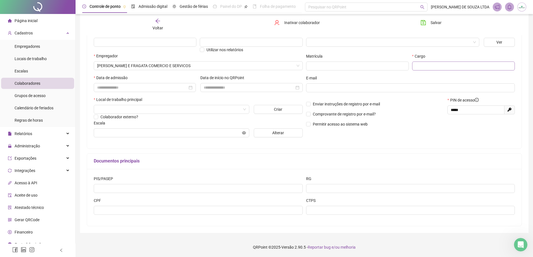
drag, startPoint x: 410, startPoint y: 65, endPoint x: 421, endPoint y: 65, distance: 10.6
click at [411, 65] on div "Matrícula Cargo" at bounding box center [410, 64] width 212 height 22
click at [421, 65] on input "text" at bounding box center [463, 66] width 103 height 9
paste input "**********"
type input "**********"
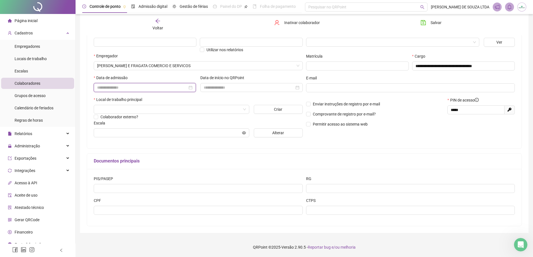
click at [149, 90] on input at bounding box center [142, 88] width 90 height 6
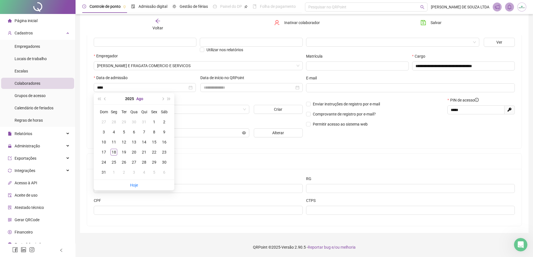
click at [139, 100] on button "Ago" at bounding box center [139, 98] width 7 height 11
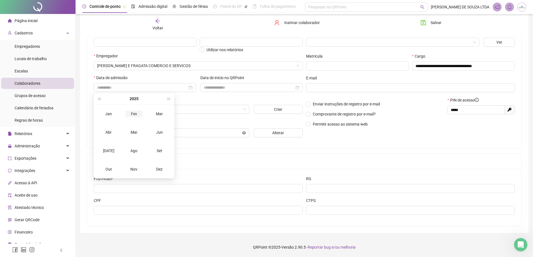
type input "**********"
click at [133, 98] on button "2025" at bounding box center [134, 98] width 9 height 11
click at [160, 133] on div "2024" at bounding box center [159, 132] width 17 height 7
click at [111, 168] on div "Out" at bounding box center [108, 169] width 17 height 7
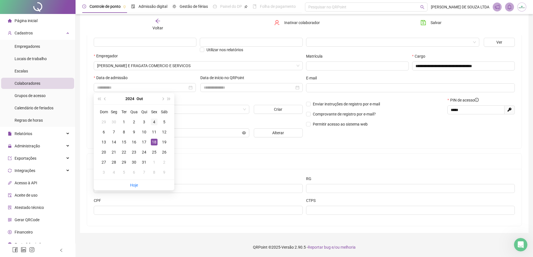
type input "**********"
click at [153, 122] on div "4" at bounding box center [154, 122] width 7 height 7
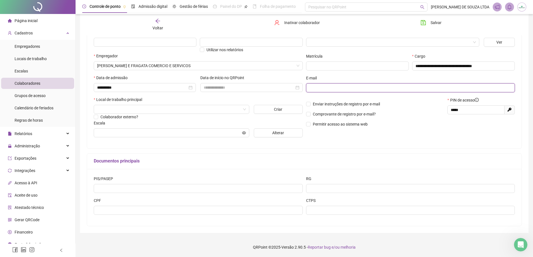
click at [320, 86] on input "text" at bounding box center [409, 88] width 201 height 6
paste input "**********"
type input "**********"
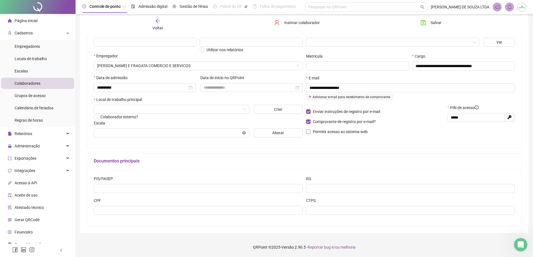
click at [307, 129] on div "Enviar instruções de registro por e-mail Comprovante de registro por e-mail? Pe…" at bounding box center [375, 122] width 142 height 34
click at [166, 111] on input "search" at bounding box center [169, 109] width 144 height 8
click at [266, 111] on button "Criar" at bounding box center [278, 109] width 49 height 9
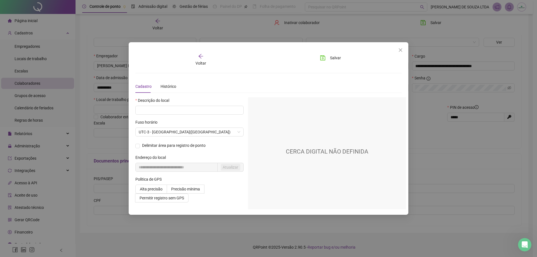
click at [399, 51] on span "Close" at bounding box center [400, 50] width 9 height 4
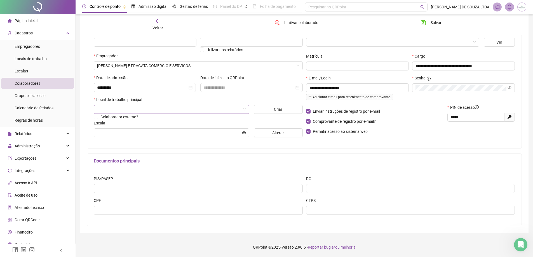
click at [246, 111] on div at bounding box center [172, 109] width 156 height 9
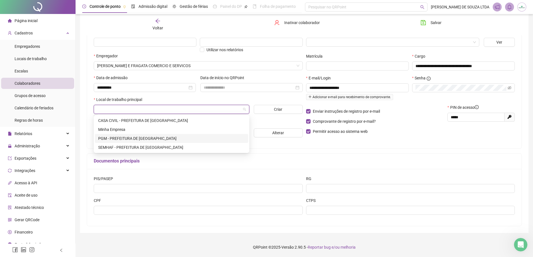
click at [181, 141] on div "PGM - PREFEITURA DE [GEOGRAPHIC_DATA]" at bounding box center [171, 138] width 147 height 6
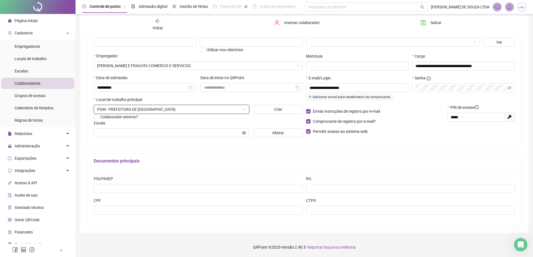
click at [261, 148] on div "**********" at bounding box center [304, 86] width 435 height 126
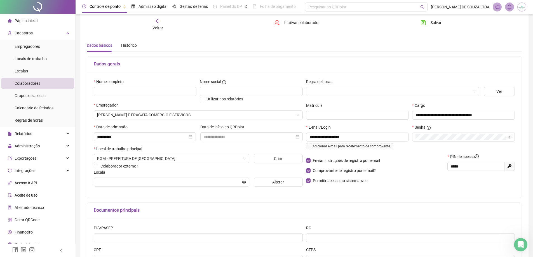
scroll to position [0, 0]
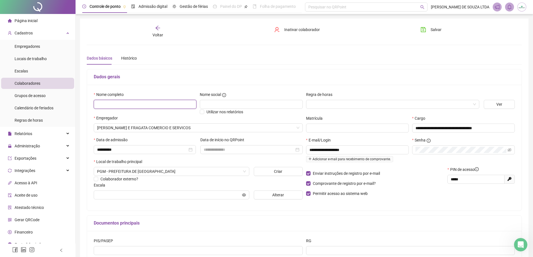
click at [159, 102] on input "text" at bounding box center [145, 104] width 103 height 9
paste input "**********"
type input "**********"
click at [471, 104] on span at bounding box center [392, 104] width 166 height 8
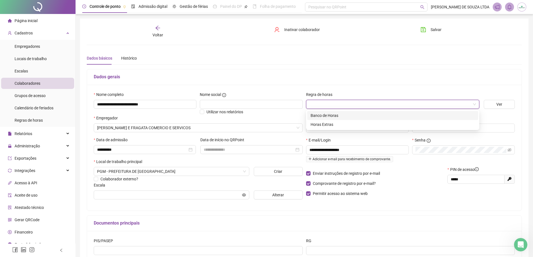
click at [363, 116] on div "Banco de Horas" at bounding box center [393, 115] width 164 height 6
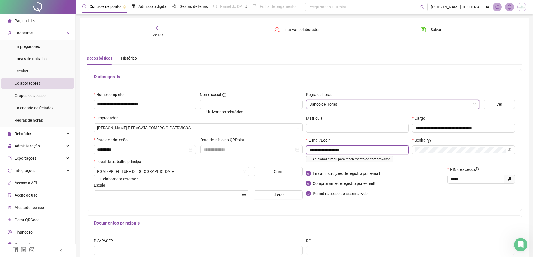
click at [312, 149] on input "**********" at bounding box center [356, 150] width 95 height 6
type input "**********"
drag, startPoint x: 426, startPoint y: 162, endPoint x: 427, endPoint y: 154, distance: 8.5
click at [426, 162] on div "Senha" at bounding box center [463, 151] width 106 height 29
click at [426, 174] on p "Enviar instruções de registro por e-mail" at bounding box center [375, 173] width 138 height 6
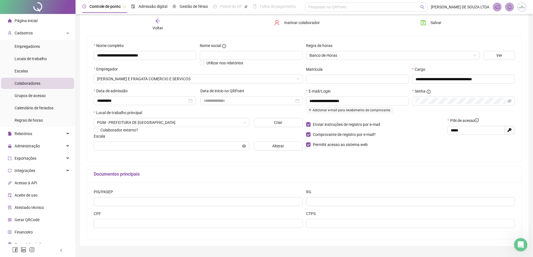
scroll to position [62, 0]
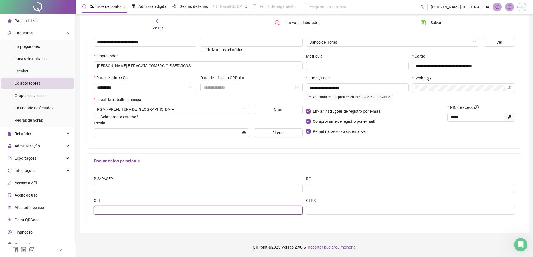
drag, startPoint x: 145, startPoint y: 206, endPoint x: 143, endPoint y: 210, distance: 4.3
click at [145, 206] on input "text" at bounding box center [198, 210] width 209 height 9
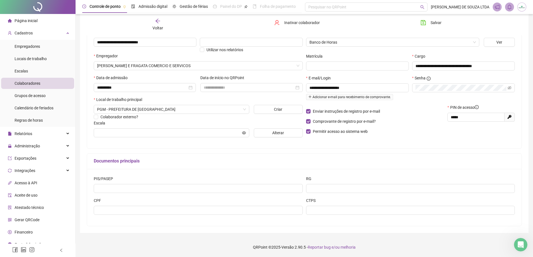
click at [140, 193] on div "PIS/PASEP" at bounding box center [198, 187] width 212 height 22
click at [138, 187] on input "text" at bounding box center [198, 188] width 209 height 9
paste input "**********"
type input "**********"
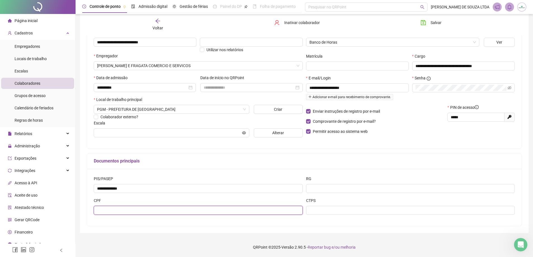
click at [151, 210] on input "text" at bounding box center [198, 210] width 209 height 9
paste input "**********"
type input "**********"
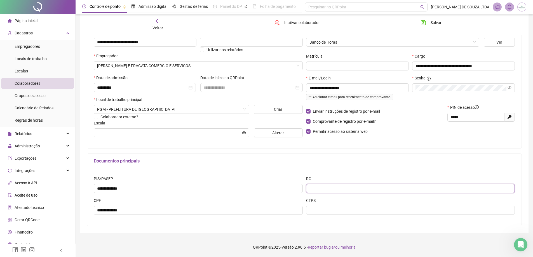
click at [327, 187] on input "text" at bounding box center [410, 188] width 209 height 9
paste input "********"
type input "********"
drag, startPoint x: 318, startPoint y: 216, endPoint x: 318, endPoint y: 213, distance: 3.4
click at [318, 216] on div "CTPS" at bounding box center [410, 209] width 212 height 22
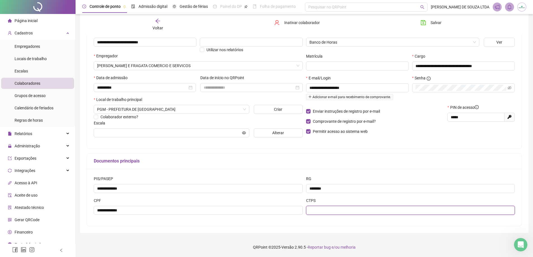
click at [318, 213] on input "text" at bounding box center [410, 210] width 209 height 9
paste input "**********"
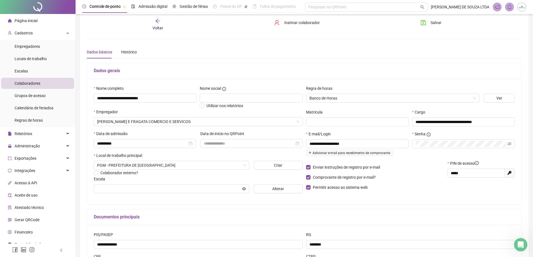
scroll to position [0, 0]
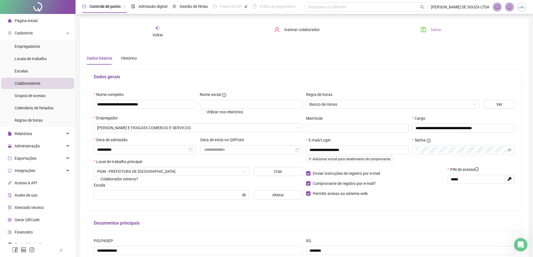
type input "**********"
click at [435, 32] on span "Salvar" at bounding box center [436, 30] width 11 height 6
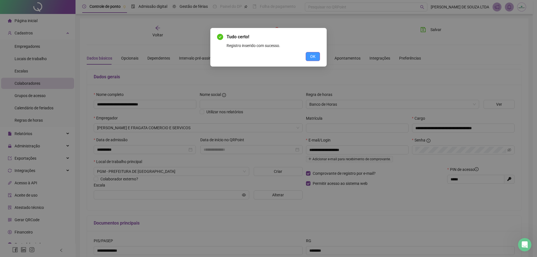
click at [316, 55] on button "OK" at bounding box center [313, 56] width 14 height 9
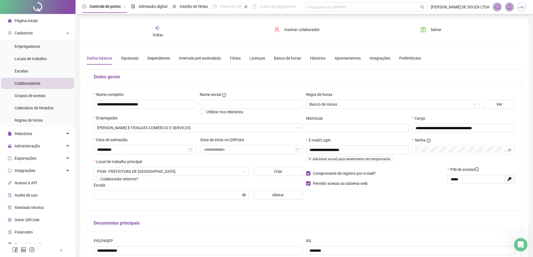
click at [29, 82] on span "Colaboradores" at bounding box center [28, 83] width 26 height 4
click at [30, 23] on span "Página inicial" at bounding box center [26, 20] width 23 height 4
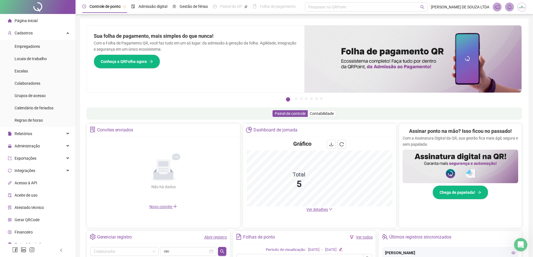
scroll to position [107, 0]
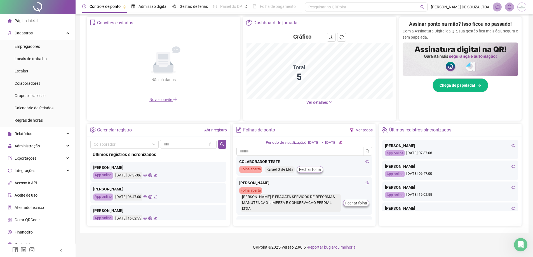
click at [164, 101] on span "Novo convite" at bounding box center [163, 99] width 28 height 4
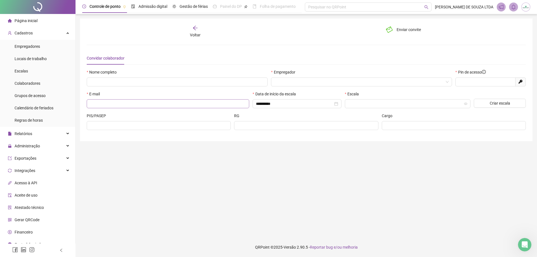
type input "*****"
click at [445, 81] on span "Rafael G de Ltda" at bounding box center [361, 82] width 174 height 8
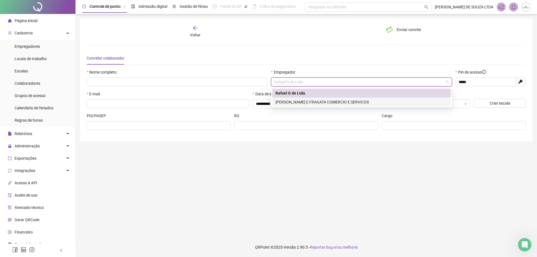
click at [369, 102] on div "[PERSON_NAME] E FRAGATA COMERCIO E SERVICOS" at bounding box center [362, 102] width 172 height 6
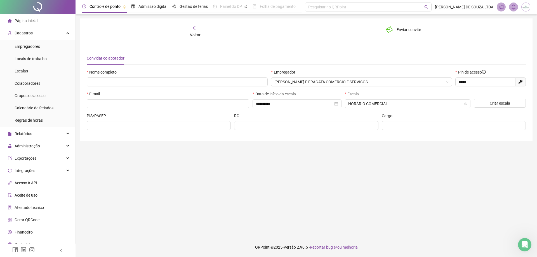
click at [194, 30] on icon "arrow-left" at bounding box center [196, 28] width 6 height 6
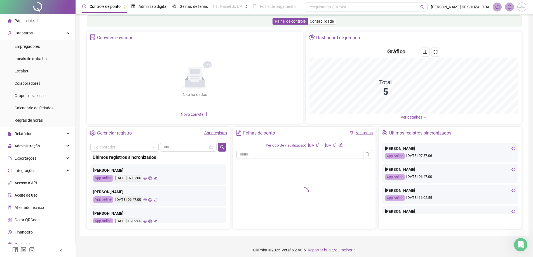
scroll to position [13, 0]
